Goal: Transaction & Acquisition: Purchase product/service

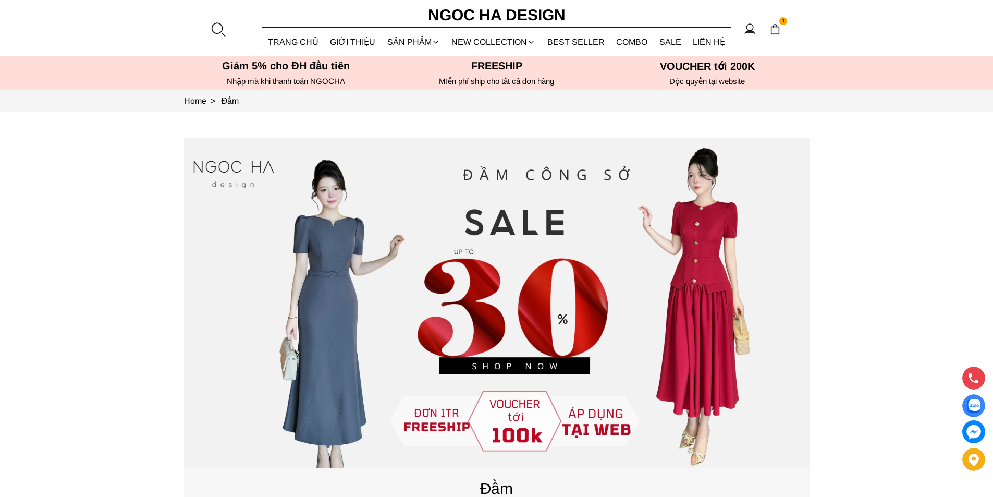
click at [223, 26] on div at bounding box center [218, 29] width 16 height 16
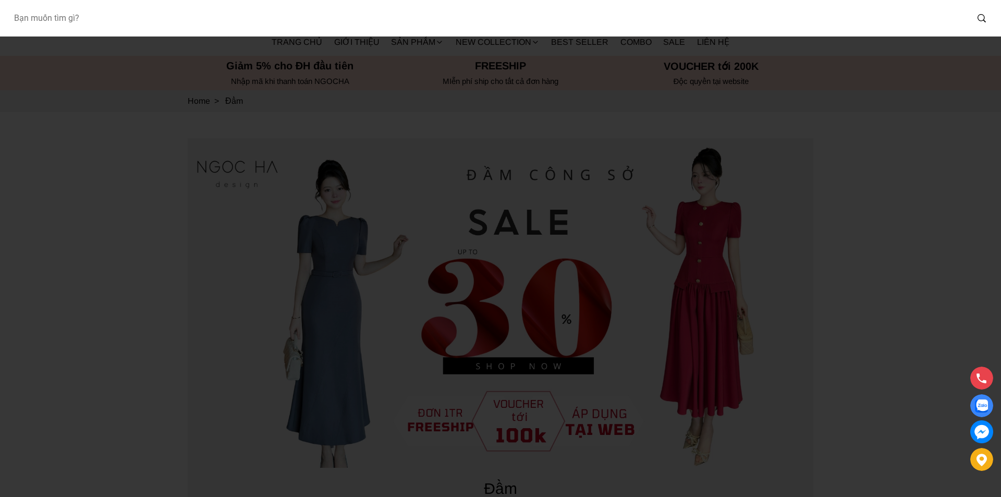
click at [117, 15] on input "Input search Bạn muốn tìm gì?" at bounding box center [486, 18] width 963 height 24
type input "D713"
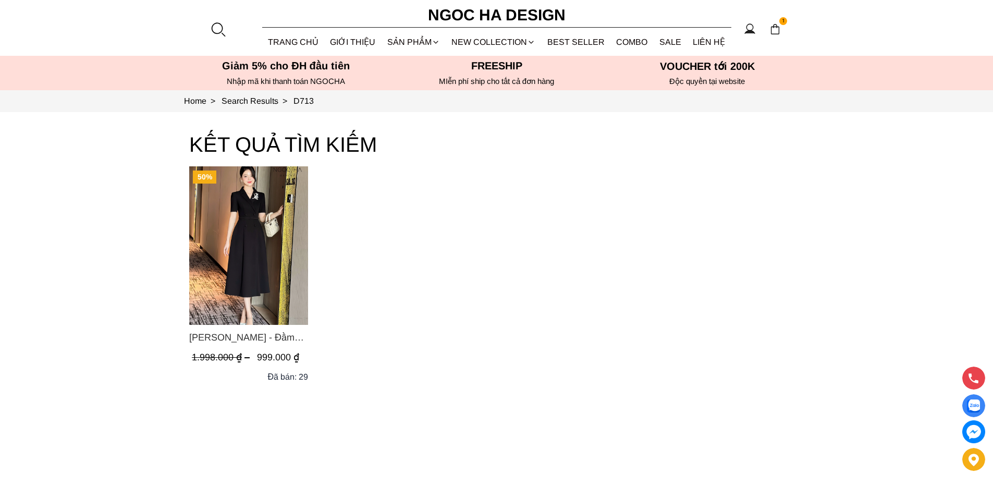
click at [252, 228] on img "Product image - Irene Dress - Đầm Vest Dáng Xòe Kèm Đai D713" at bounding box center [248, 245] width 119 height 159
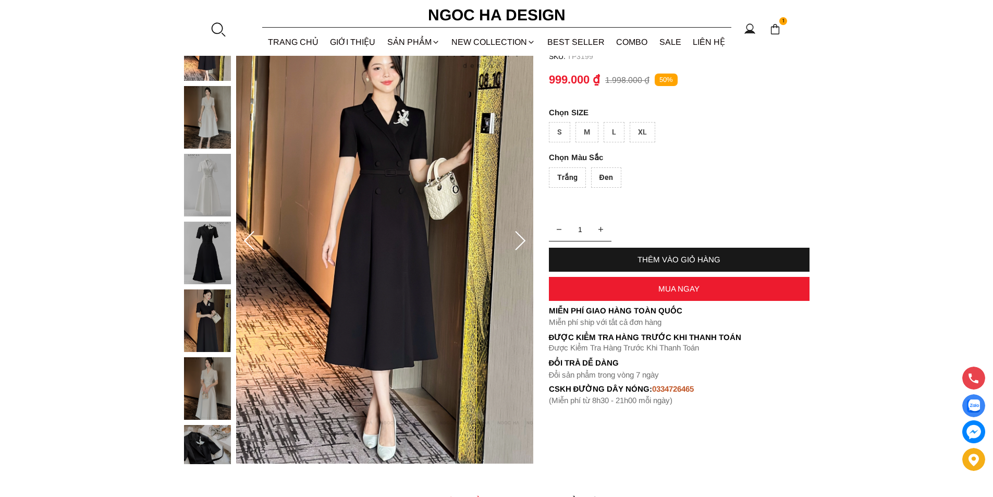
scroll to position [156, 0]
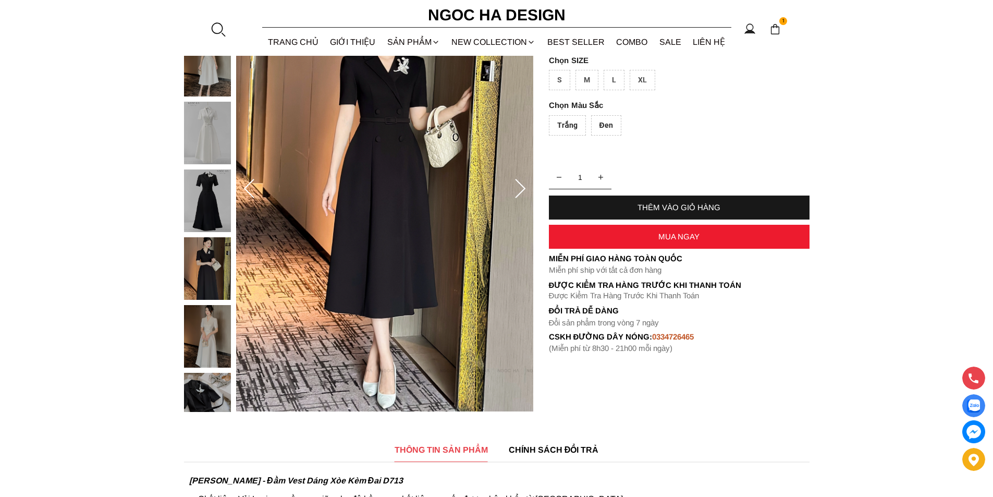
click at [670, 238] on div "MUA NGAY" at bounding box center [679, 236] width 261 height 9
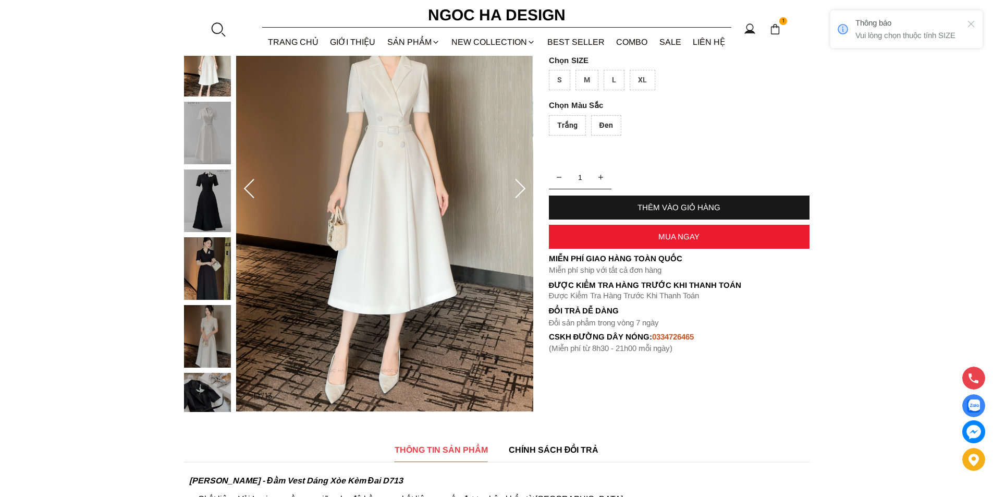
click at [608, 123] on div "Đen" at bounding box center [606, 125] width 30 height 20
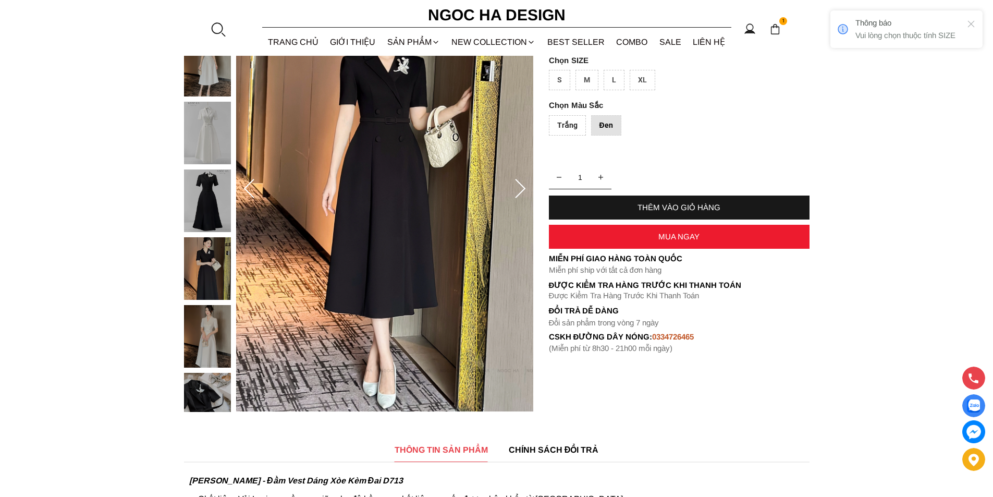
click at [643, 71] on div "XL" at bounding box center [643, 80] width 26 height 20
click at [658, 237] on div "MUA NGAY" at bounding box center [679, 236] width 261 height 9
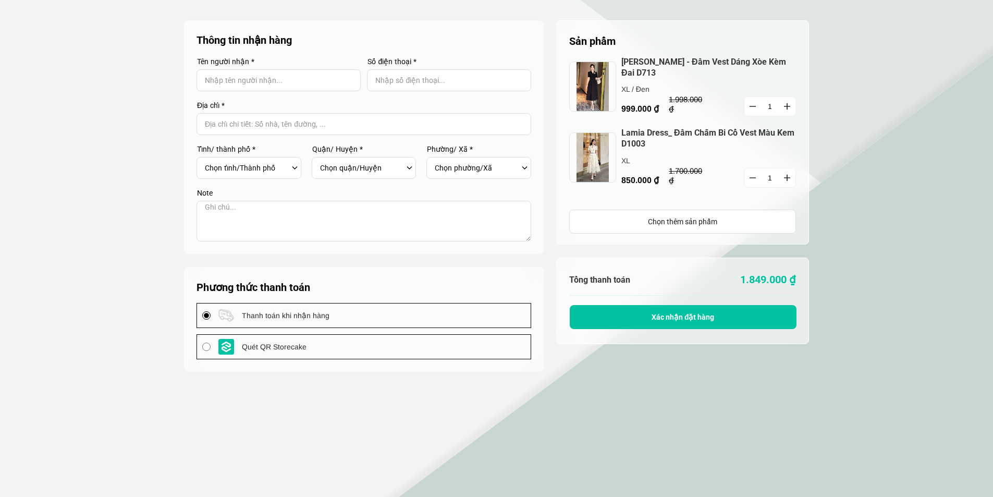
click at [752, 178] on icon "button" at bounding box center [753, 177] width 6 height 1
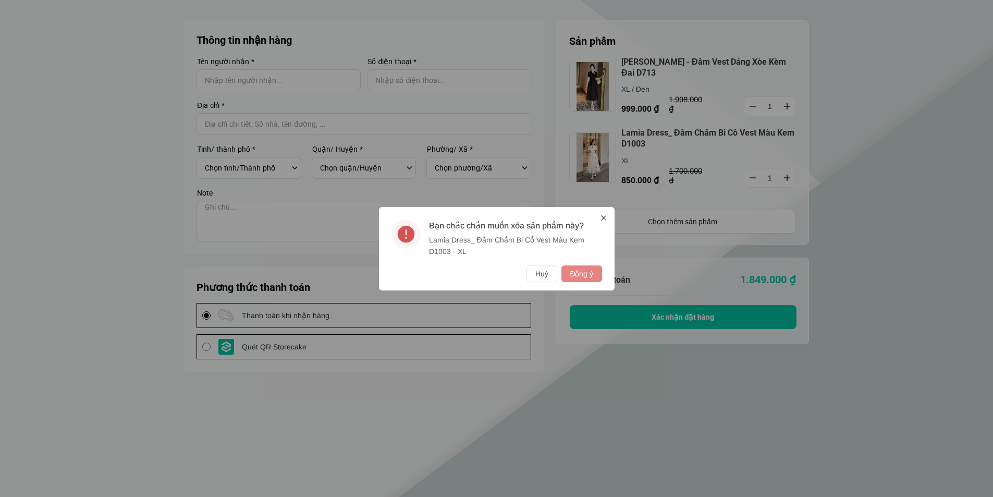
click at [576, 270] on button "Đồng ý" at bounding box center [582, 273] width 40 height 17
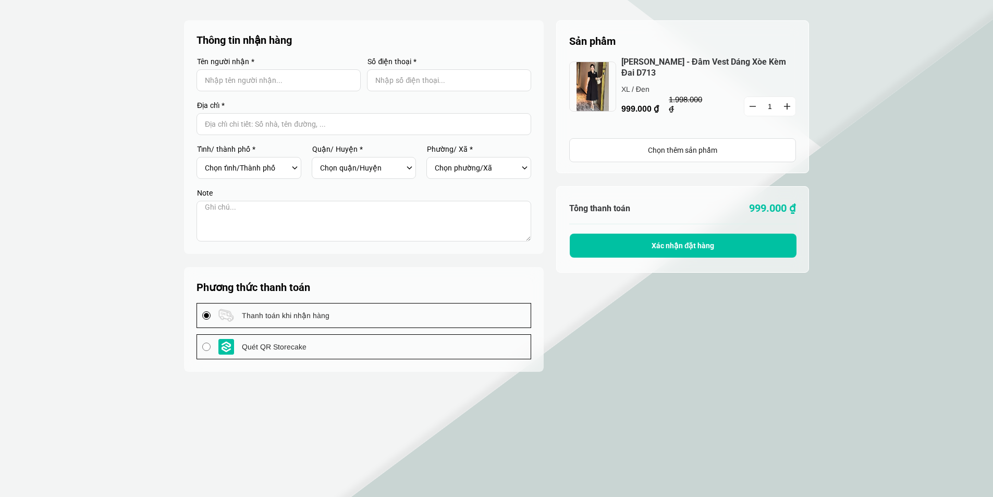
click at [658, 149] on div "Chọn thêm sản phẩm" at bounding box center [683, 149] width 226 height 11
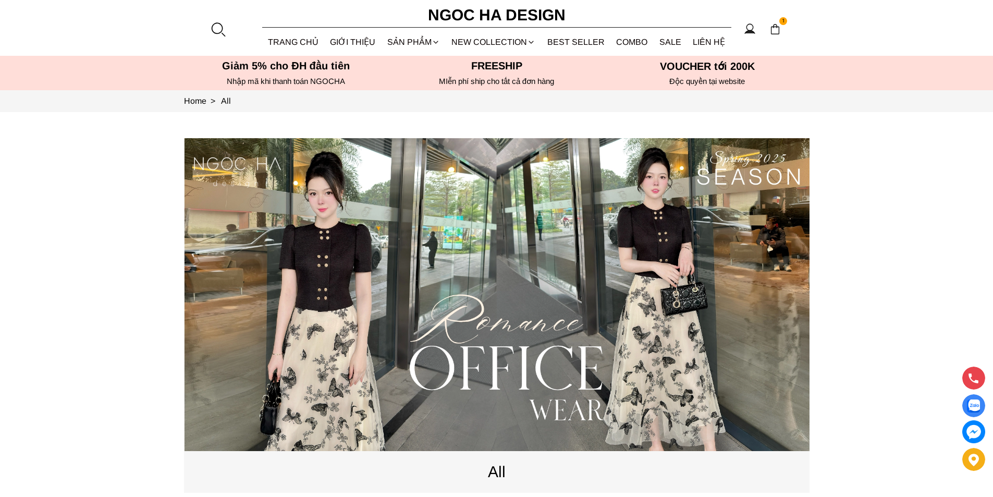
click at [224, 30] on div at bounding box center [218, 29] width 16 height 16
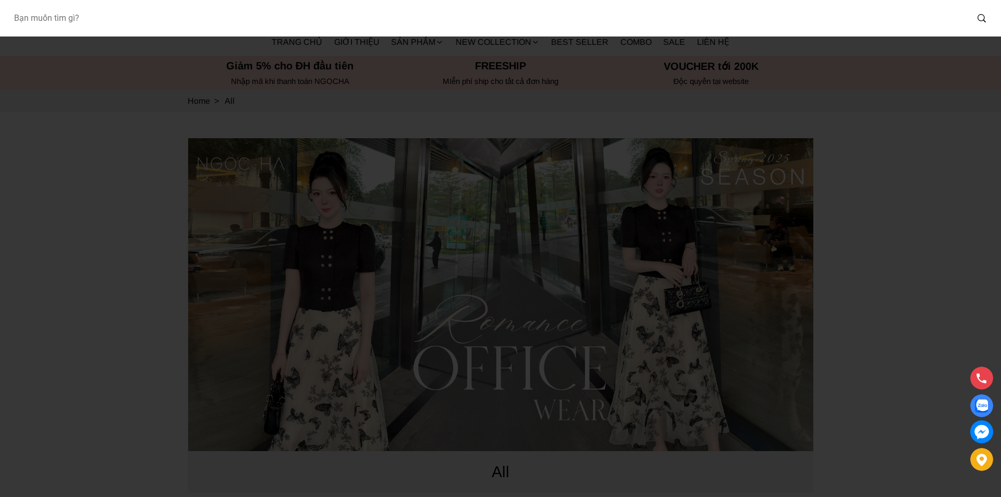
click at [216, 22] on input "Input search Bạn muốn tìm gì?" at bounding box center [486, 18] width 963 height 24
type input "BJ127"
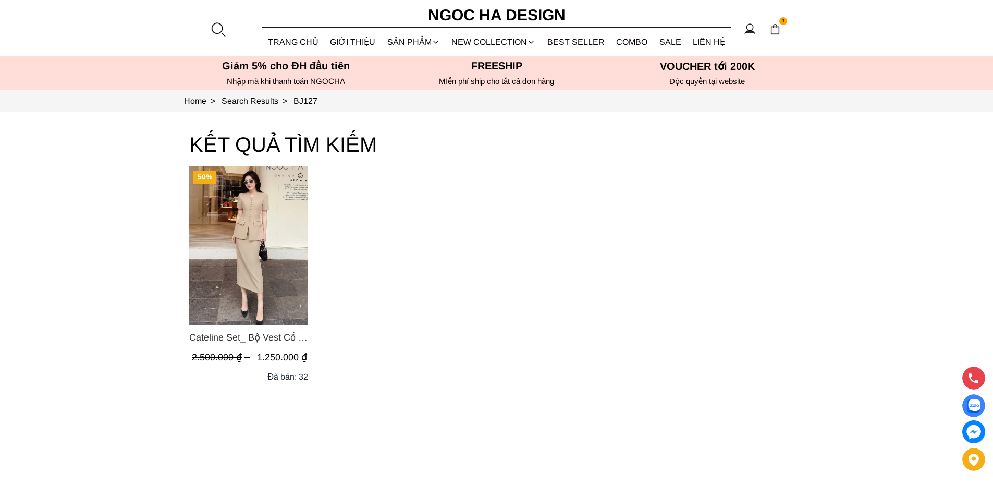
click at [275, 259] on img "Product image - Cateline Set_ Bộ Vest Cổ V Đính Cúc Nhí Chân Váy Bút Chì BJ127" at bounding box center [248, 245] width 119 height 159
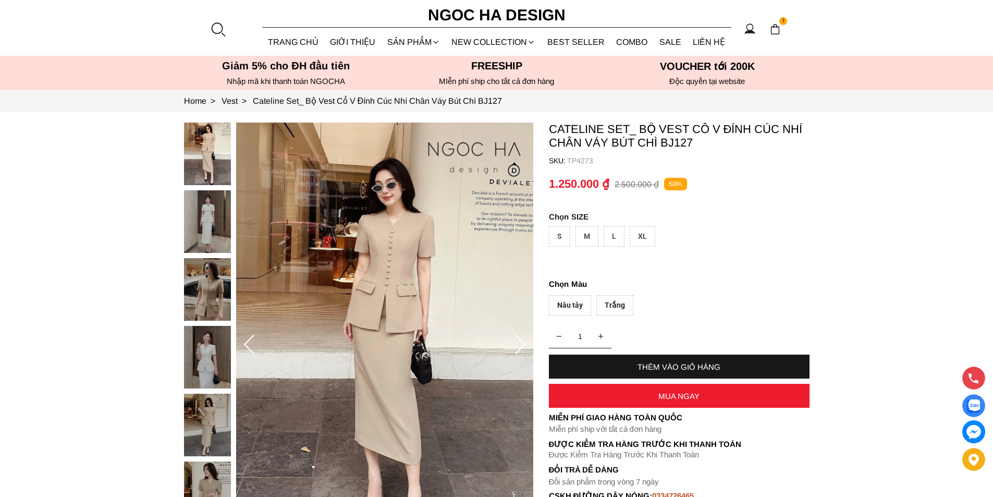
click at [638, 236] on div "XL" at bounding box center [643, 236] width 26 height 20
click at [612, 300] on div "Trắng" at bounding box center [614, 305] width 37 height 20
click at [628, 397] on div "MUA NGAY" at bounding box center [679, 396] width 261 height 9
